Goal: Find specific page/section: Find specific page/section

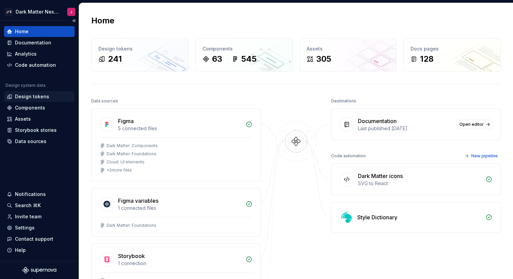
click at [37, 100] on div "Design tokens" at bounding box center [39, 96] width 71 height 11
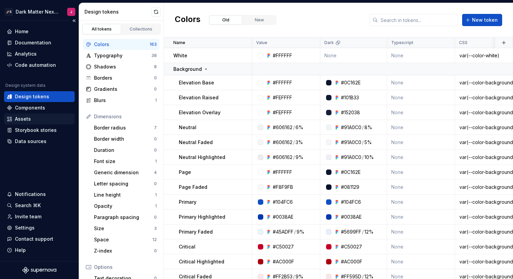
click at [23, 118] on div "Assets" at bounding box center [23, 119] width 16 height 7
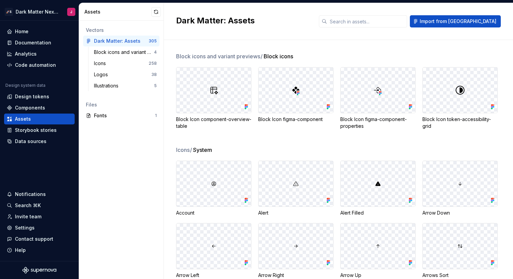
click at [300, 90] on img at bounding box center [296, 90] width 14 height 14
click at [294, 89] on img at bounding box center [296, 90] width 14 height 14
click at [314, 117] on div "Block Icon figma-component" at bounding box center [295, 119] width 75 height 7
click at [291, 194] on div at bounding box center [296, 183] width 75 height 45
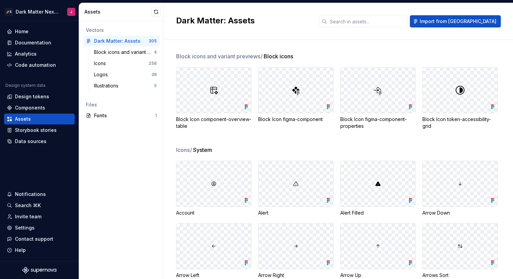
click at [295, 186] on img at bounding box center [295, 183] width 5 height 5
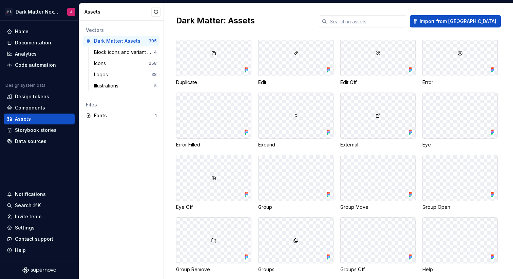
scroll to position [785, 0]
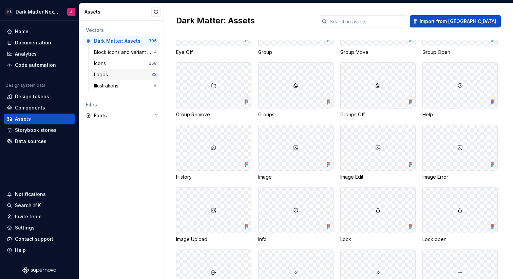
click at [127, 77] on div "Logos" at bounding box center [122, 74] width 57 height 7
